Goal: Information Seeking & Learning: Learn about a topic

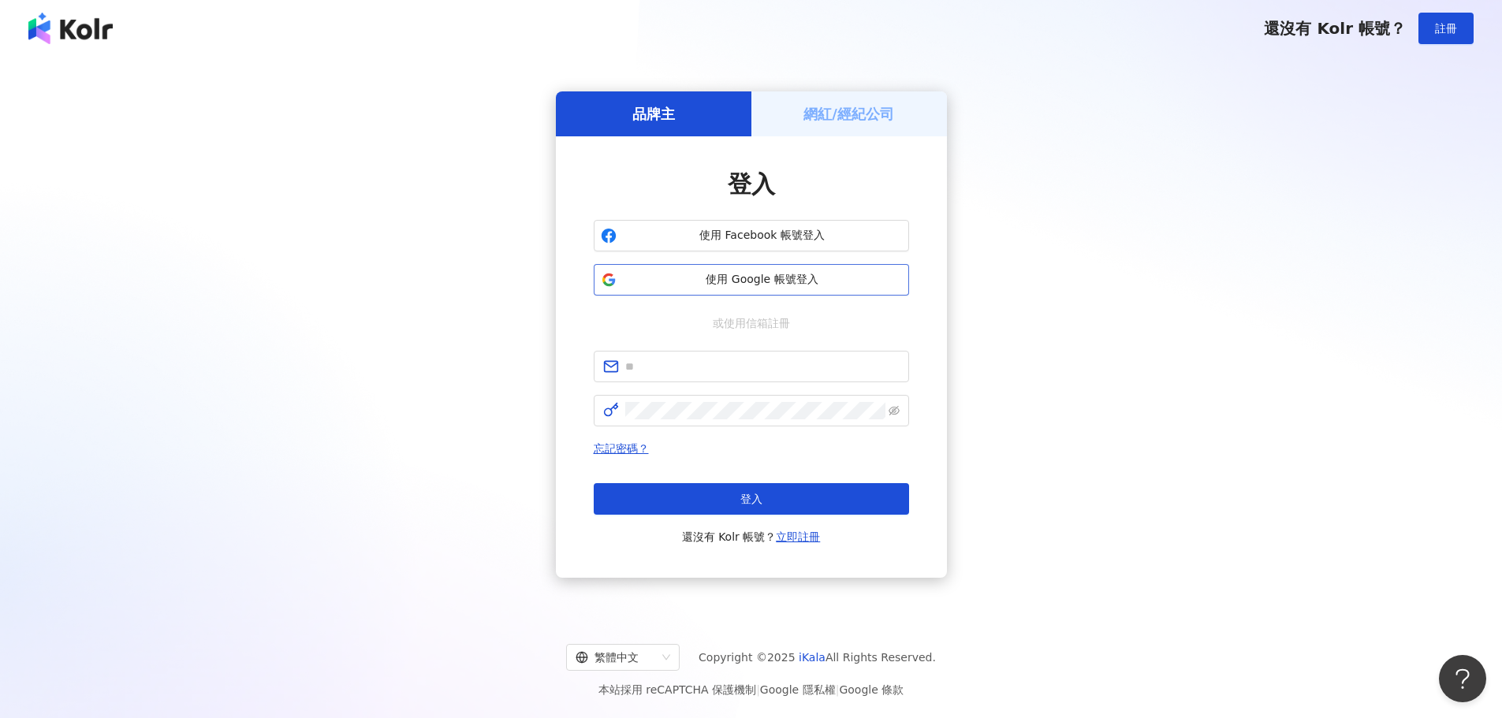
click at [817, 279] on span "使用 Google 帳號登入" at bounding box center [762, 280] width 279 height 16
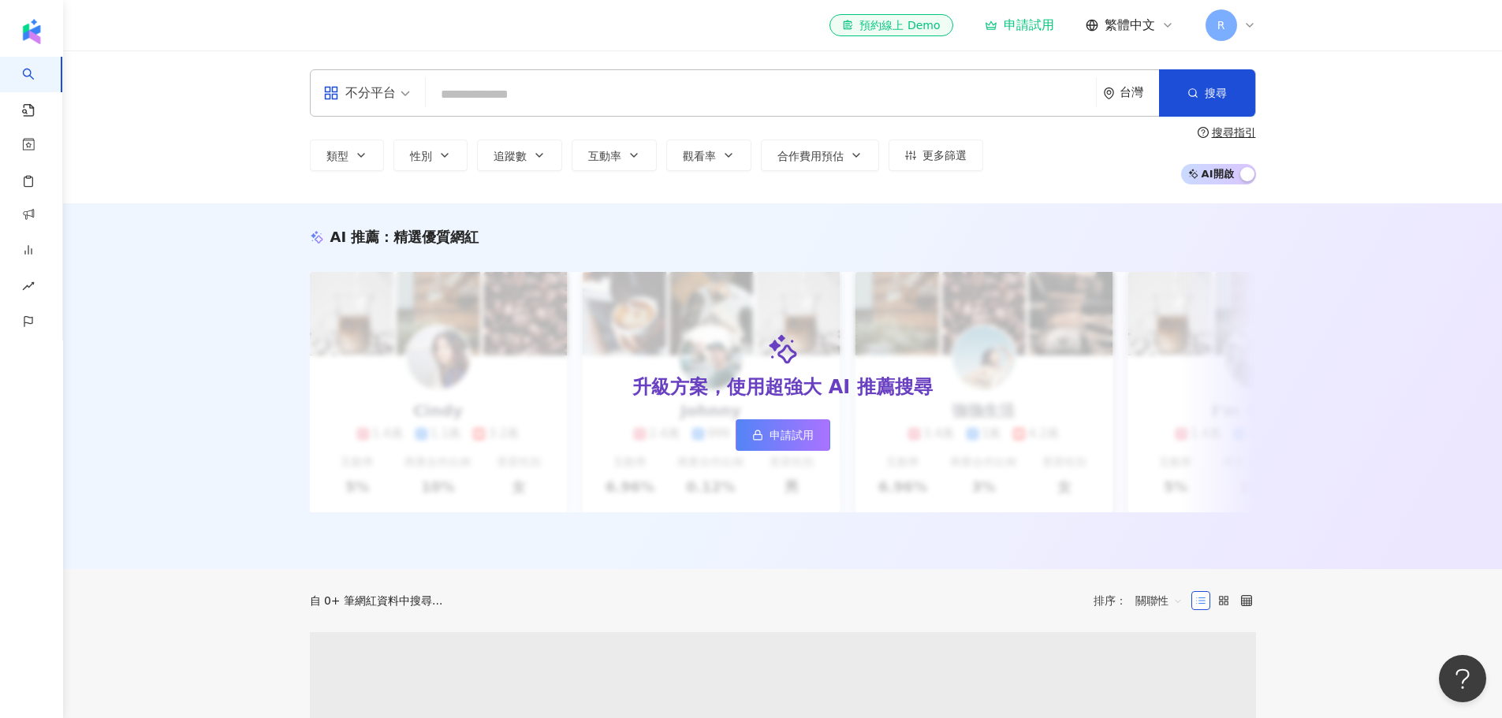
click at [597, 95] on input "search" at bounding box center [760, 95] width 657 height 30
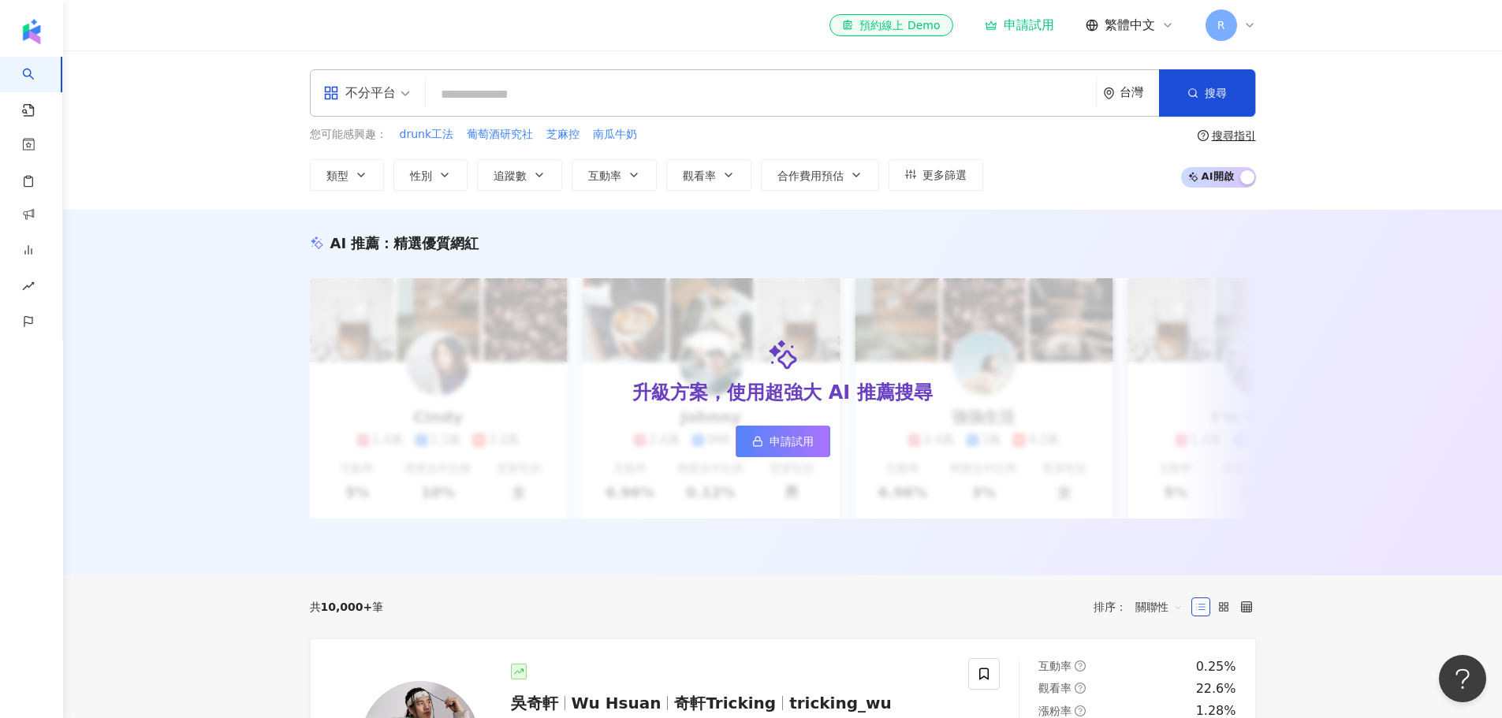
paste input "*****"
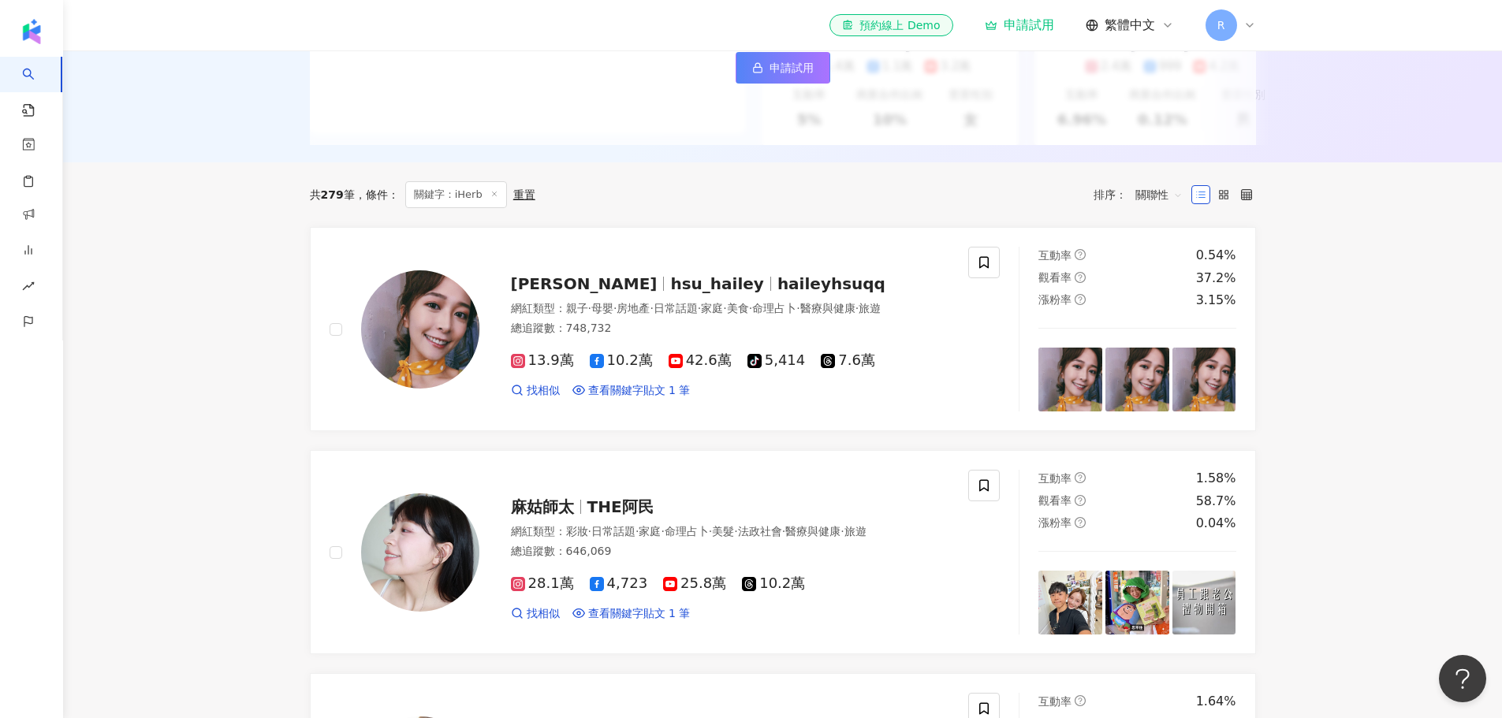
scroll to position [394, 0]
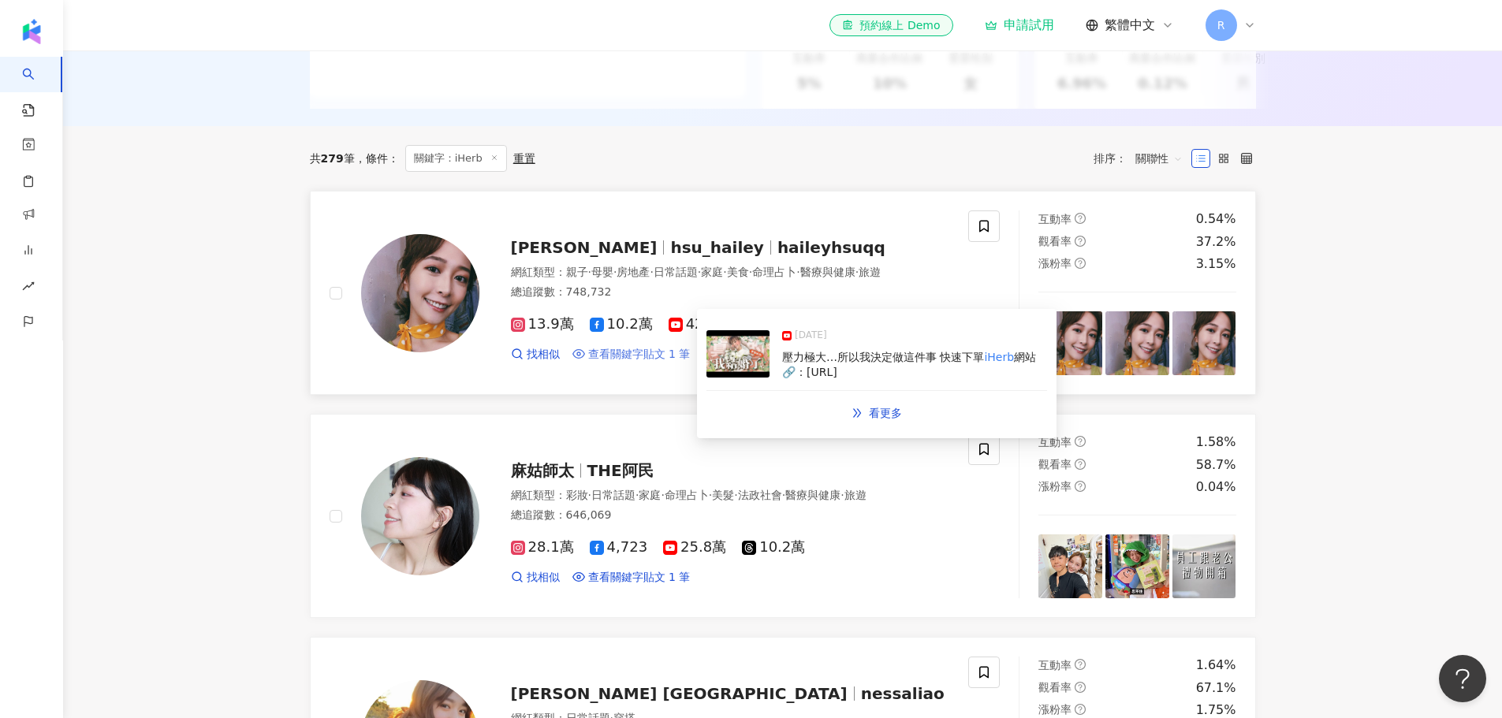
type input "*****"
click at [624, 363] on span "查看關鍵字貼文 1 筆" at bounding box center [639, 355] width 102 height 16
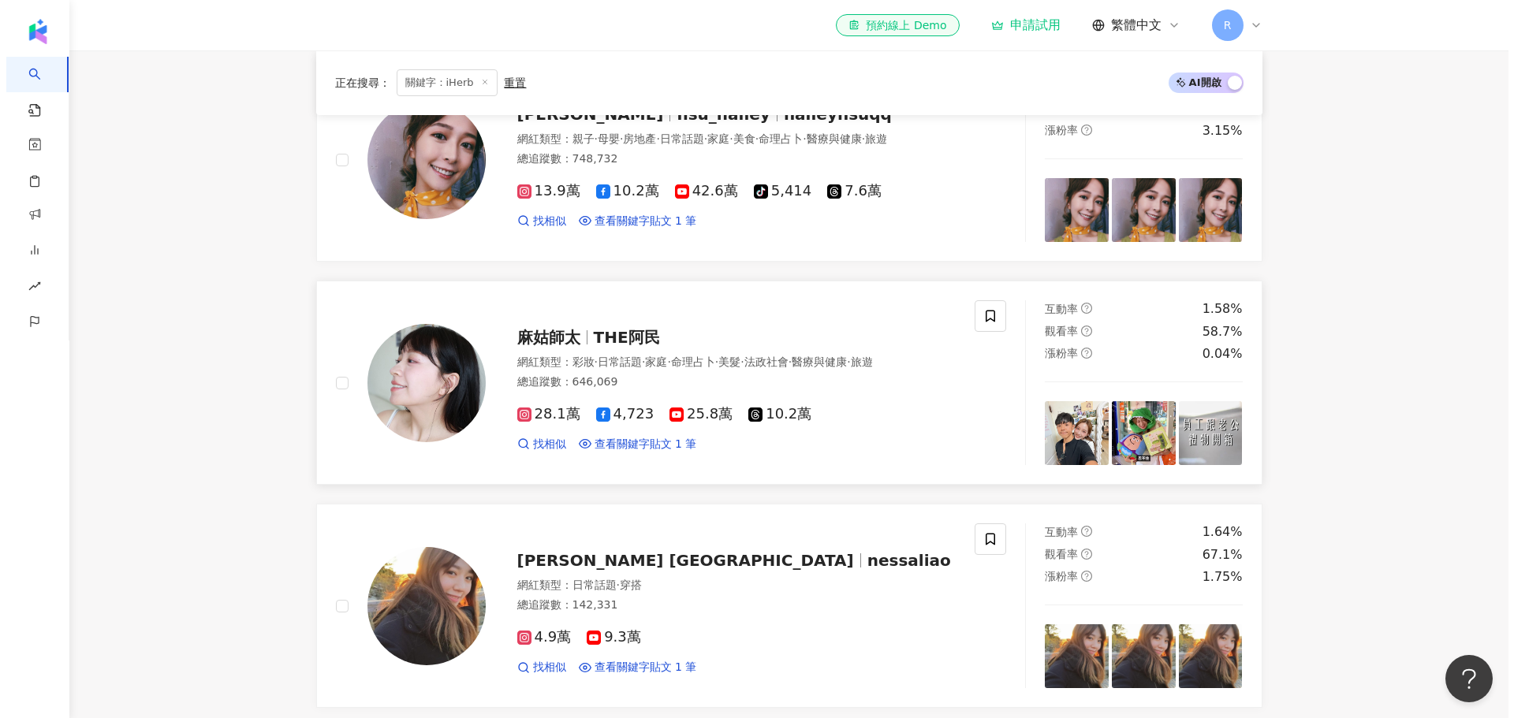
scroll to position [552, 0]
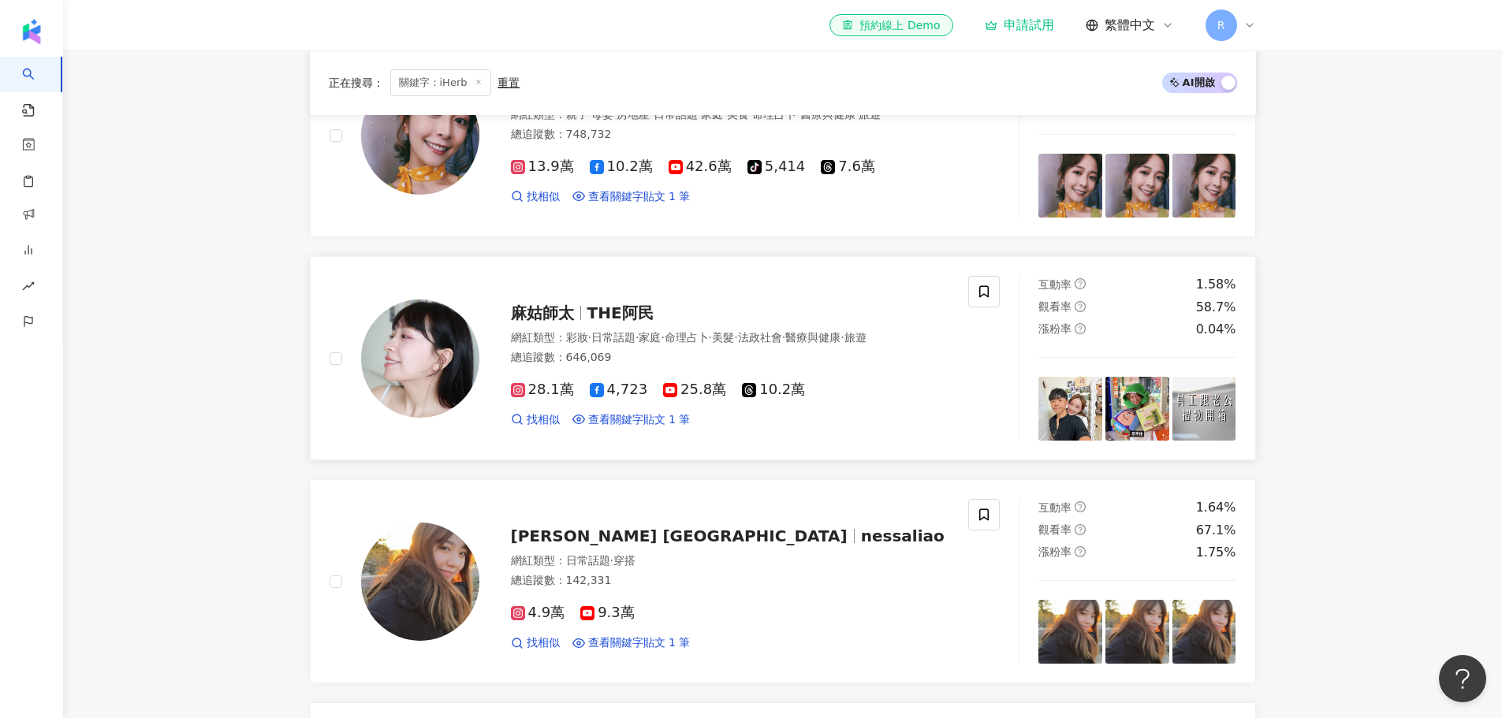
click at [665, 302] on div "麻姑師太 THE阿民 網紅類型 ： 彩妝 · 日常話題 · 家庭 · 命理占卜 · 美髮 · 法政社會 · 醫療與健康 · 旅遊 總追蹤數 ： 646,069…" at bounding box center [714, 358] width 471 height 138
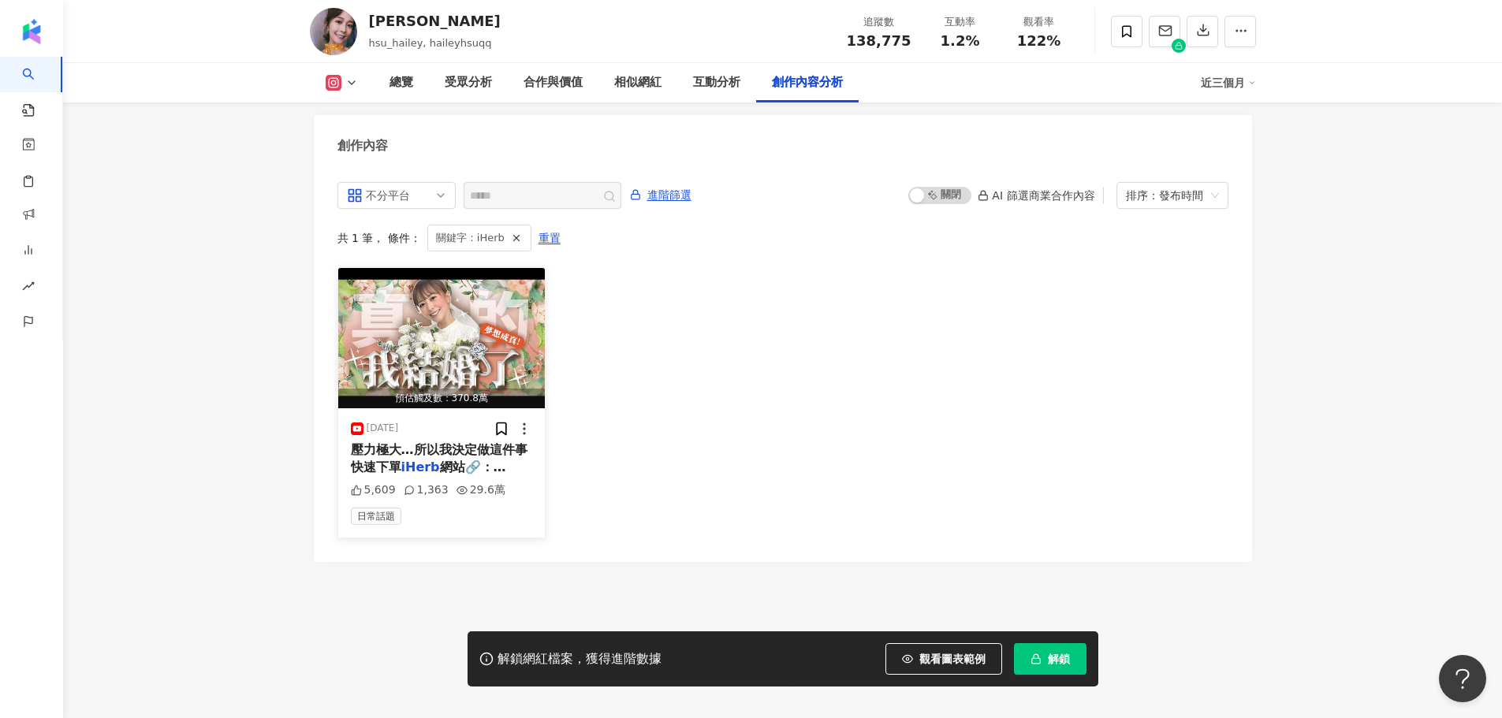
click at [412, 442] on span "壓力極大…所以我決定做這件事 快速下單" at bounding box center [439, 458] width 177 height 32
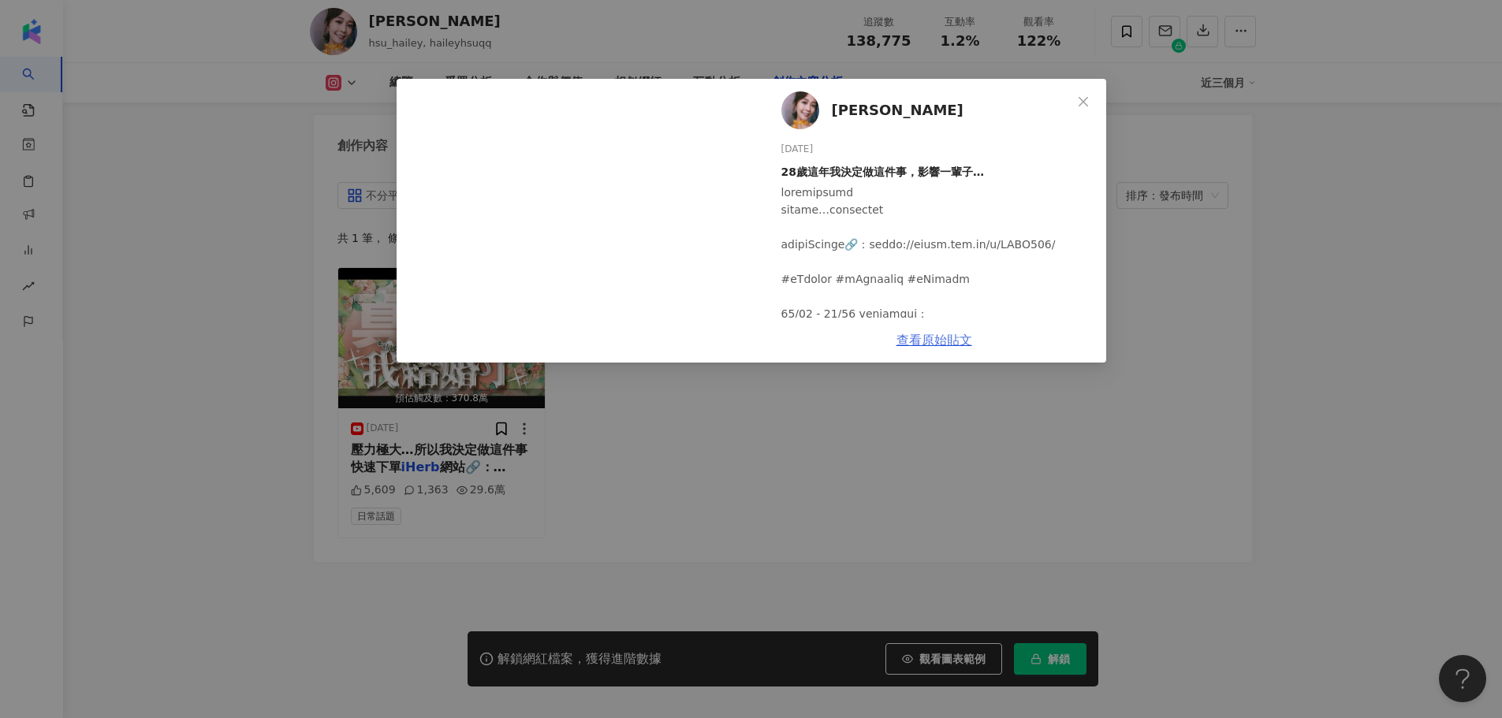
click at [944, 341] on link "查看原始貼文" at bounding box center [934, 340] width 76 height 15
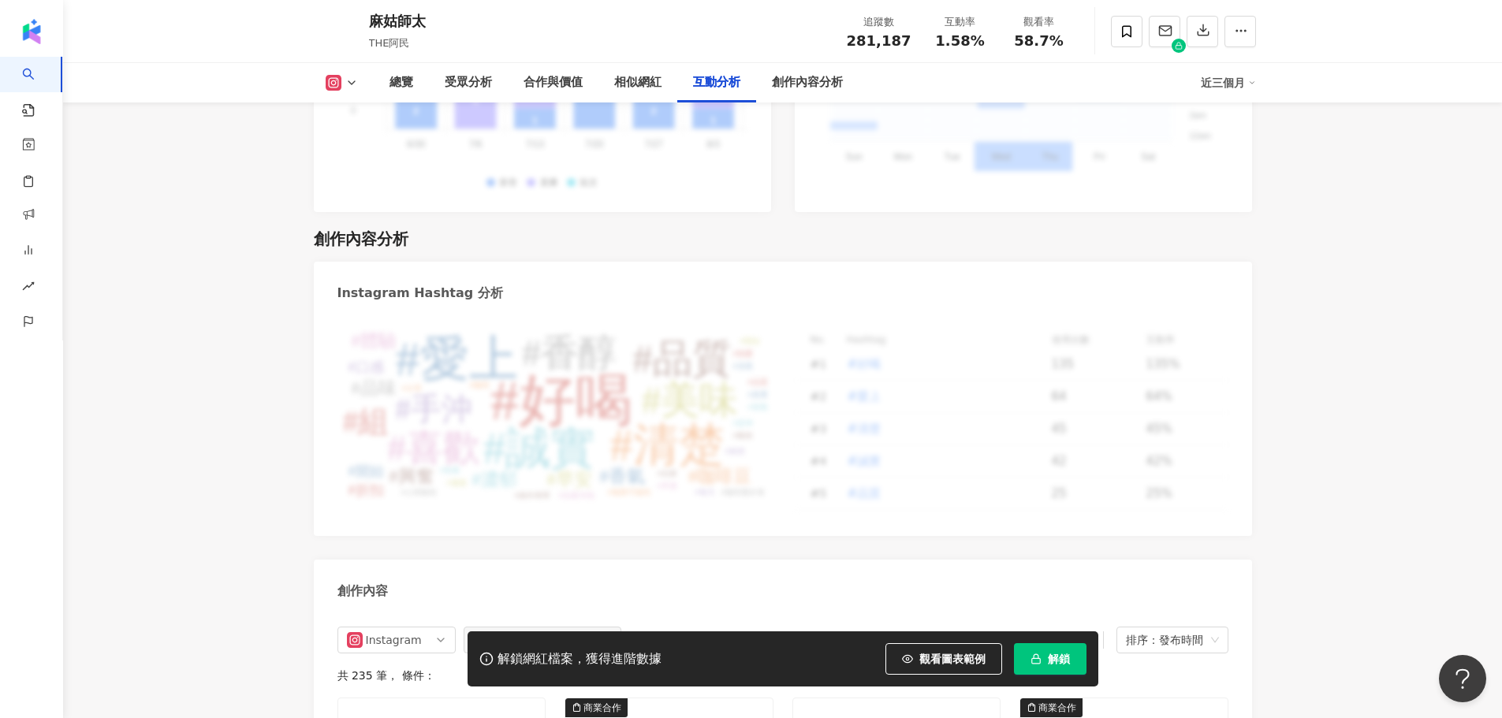
scroll to position [4816, 0]
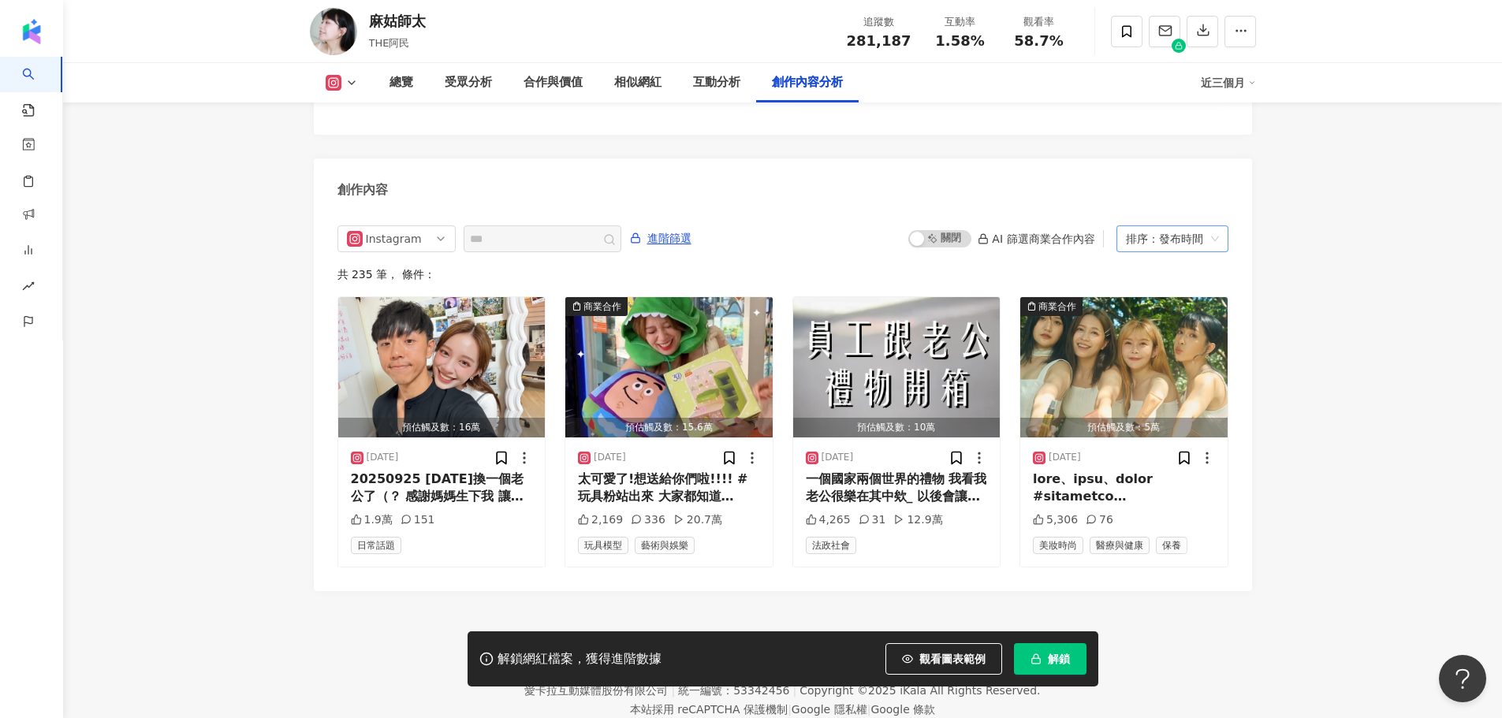
click at [1177, 226] on div "排序：發布時間" at bounding box center [1165, 238] width 79 height 25
click at [452, 471] on div "20250925 今天換一個老公了（？ 感謝媽媽生下我 讓我來到這個世界學會好多事情 謝謝身邊的朋友們拉我一把 還有老公一直接住我。 我不再向世界證明我的獨特…" at bounding box center [442, 488] width 182 height 35
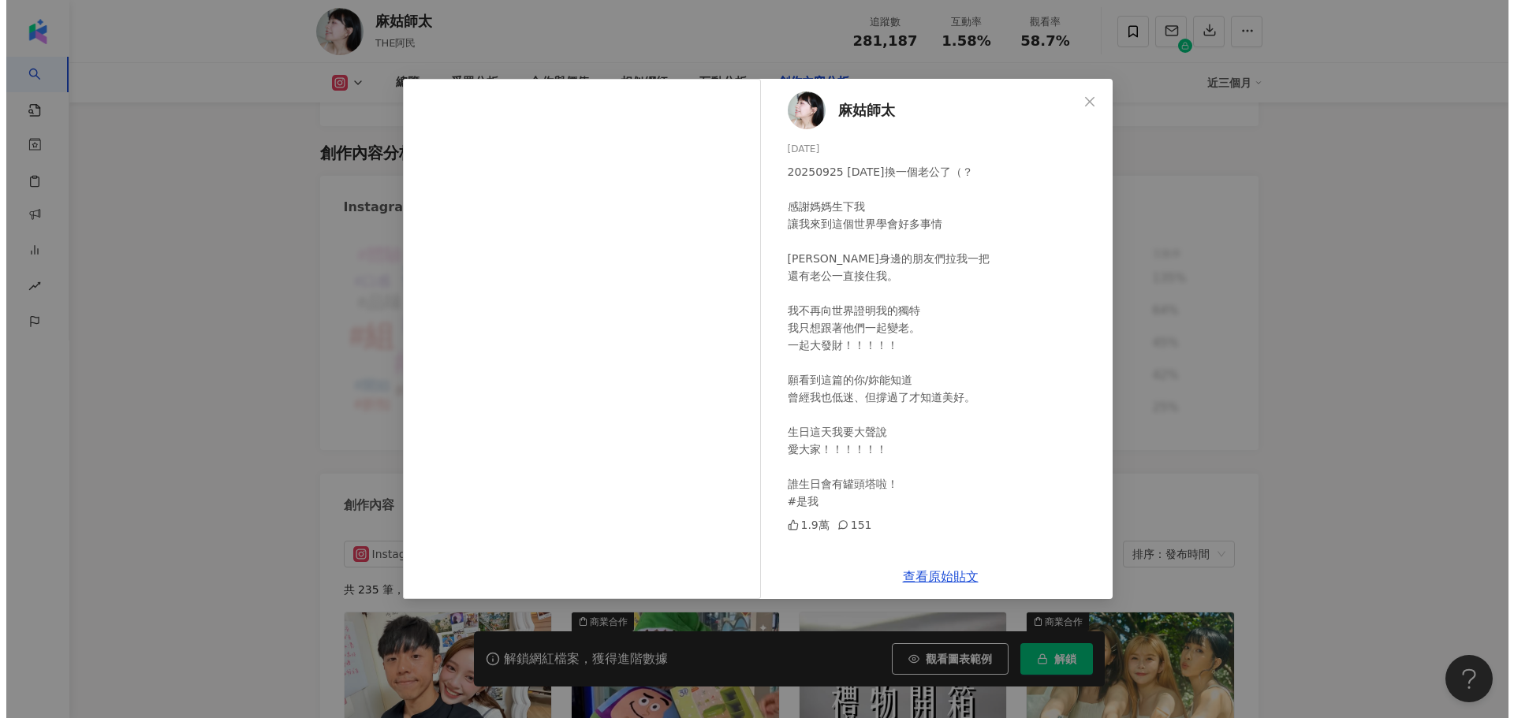
scroll to position [4737, 0]
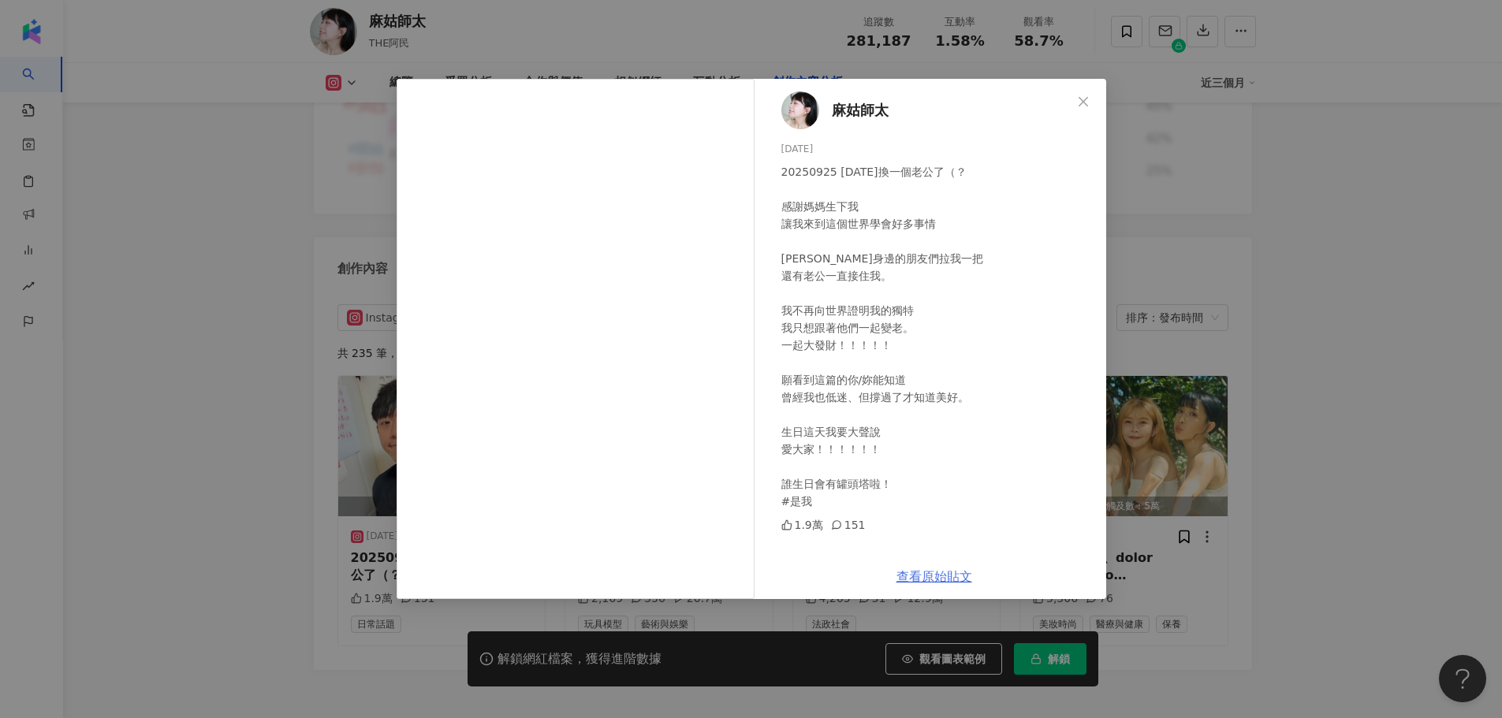
click at [934, 575] on link "查看原始貼文" at bounding box center [934, 576] width 76 height 15
click at [116, 477] on div "麻姑師太 2025/9/25 20250925 今天換一個老公了（？ 感謝媽媽生下我 讓我來到這個世界學會好多事情 謝謝身邊的朋友們拉我一把 還有老公一直接住…" at bounding box center [751, 359] width 1502 height 718
